Goal: Information Seeking & Learning: Learn about a topic

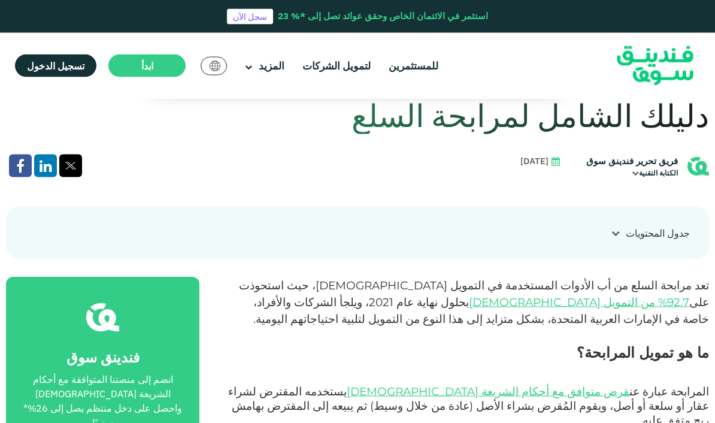
scroll to position [331, 0]
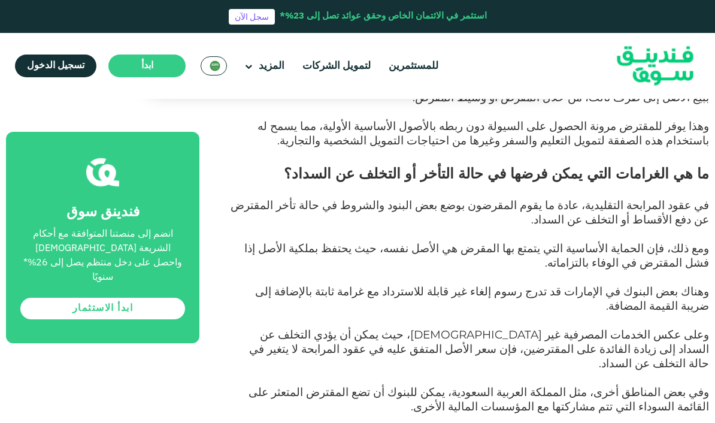
scroll to position [892, 0]
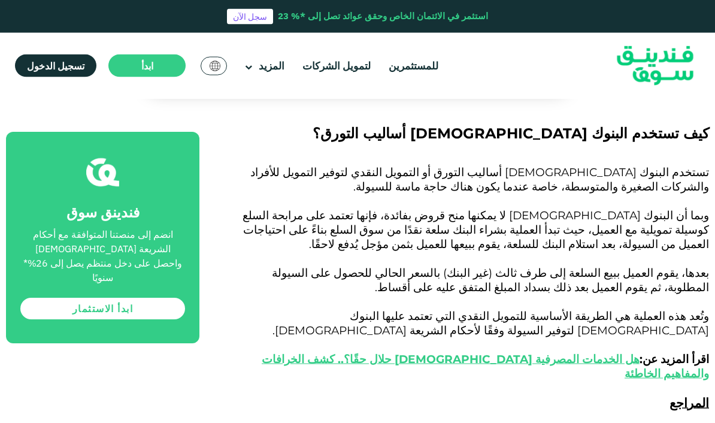
scroll to position [2070, 0]
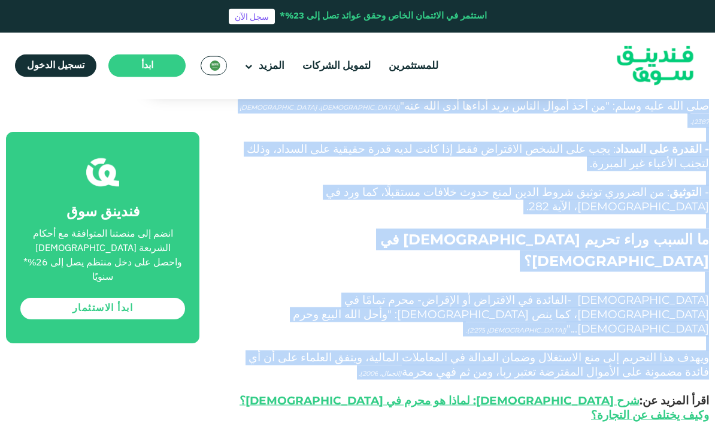
scroll to position [1280, 0]
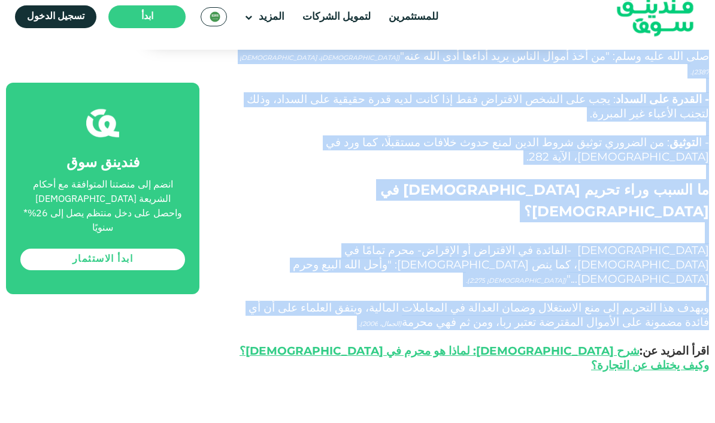
click at [156, 132] on div "فندينق سوق انضم إلى منصتنا المتوافقة مع أحكام الشريعة [DEMOGRAPHIC_DATA] واحصل …" at bounding box center [102, 237] width 193 height 211
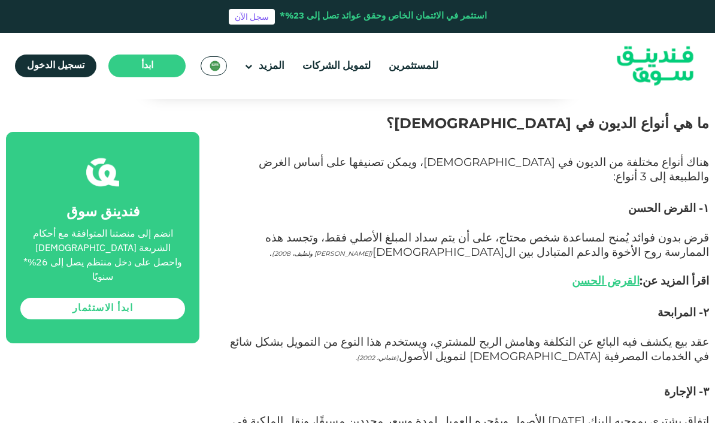
scroll to position [841, 0]
